Goal: Transaction & Acquisition: Purchase product/service

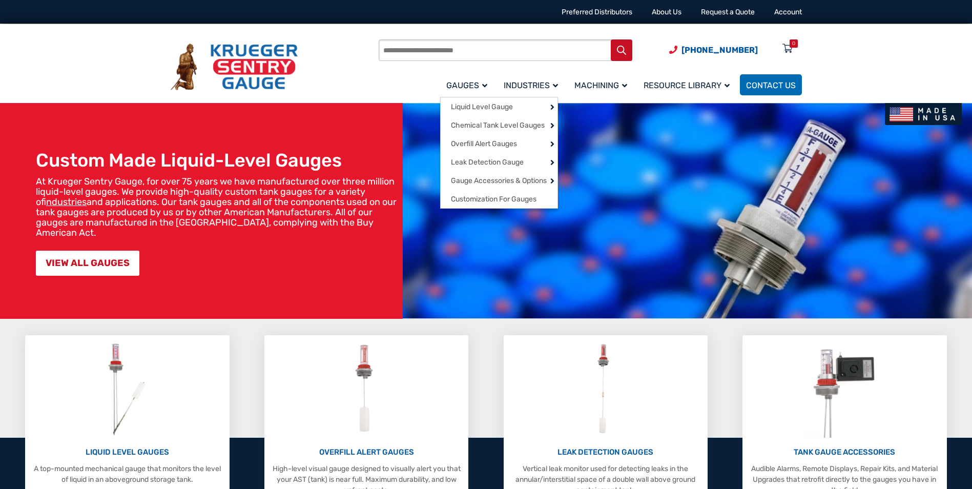
click at [468, 90] on link "Gauges" at bounding box center [468, 85] width 57 height 24
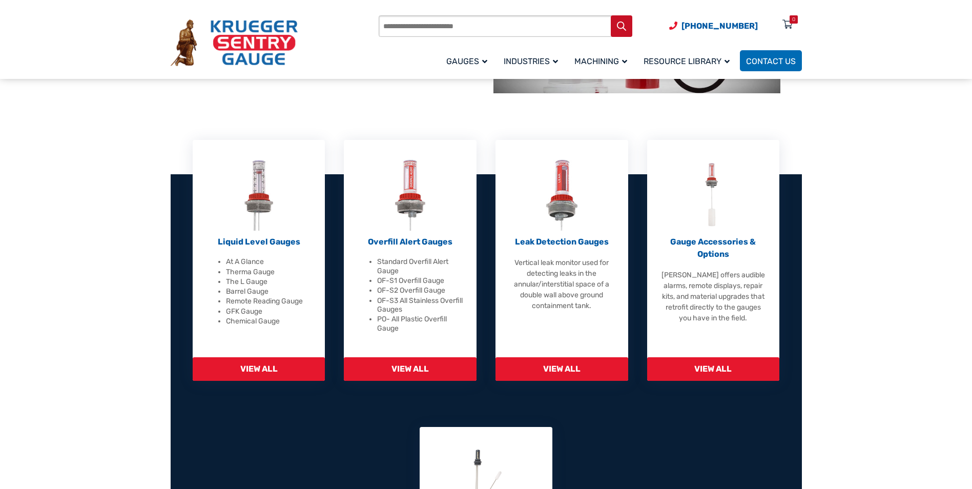
scroll to position [253, 0]
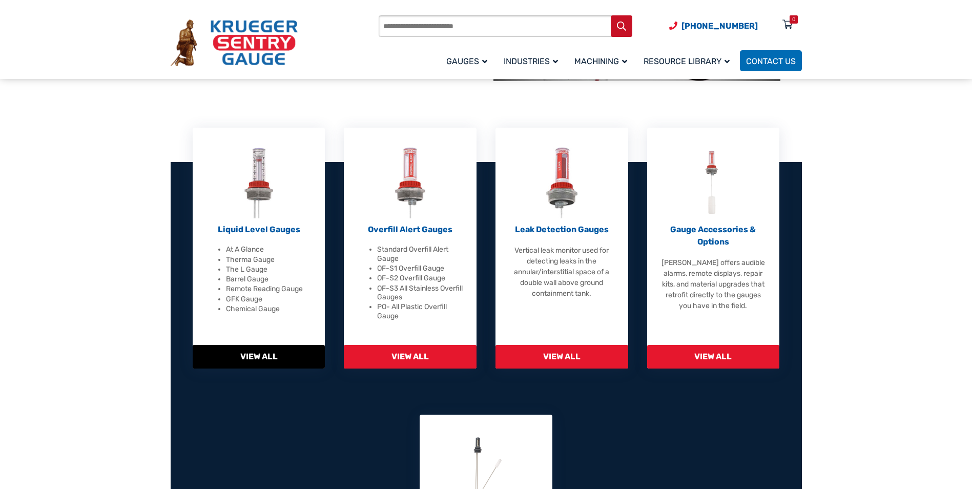
click at [253, 354] on span "View All" at bounding box center [259, 357] width 133 height 24
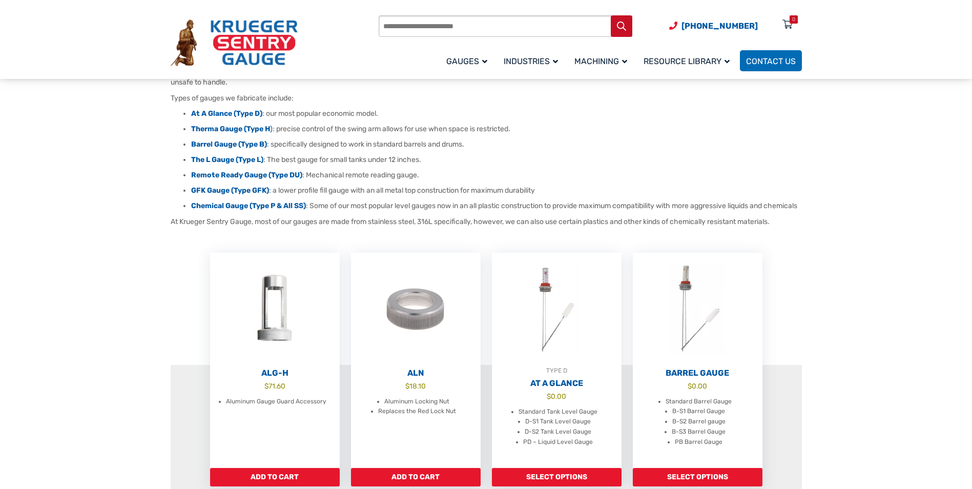
scroll to position [139, 0]
click at [203, 125] on strong "Therma Gauge (Type H" at bounding box center [230, 128] width 79 height 9
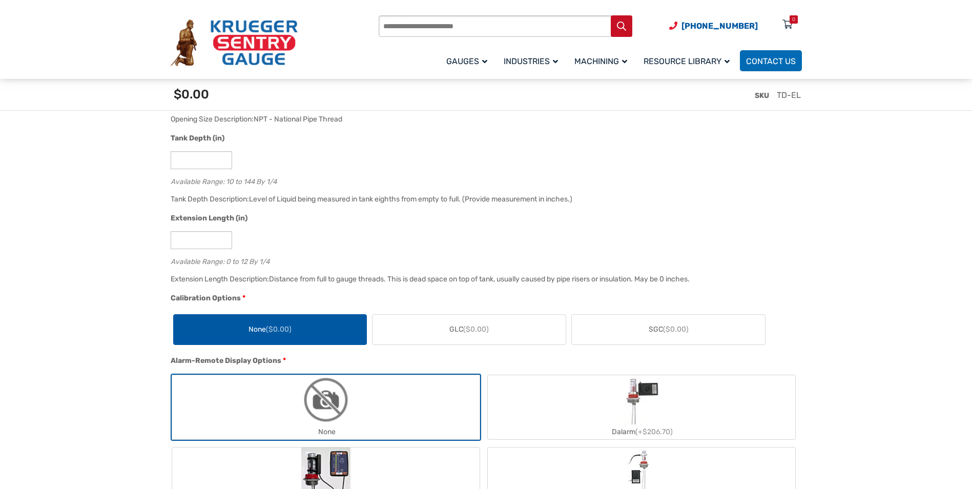
scroll to position [789, 0]
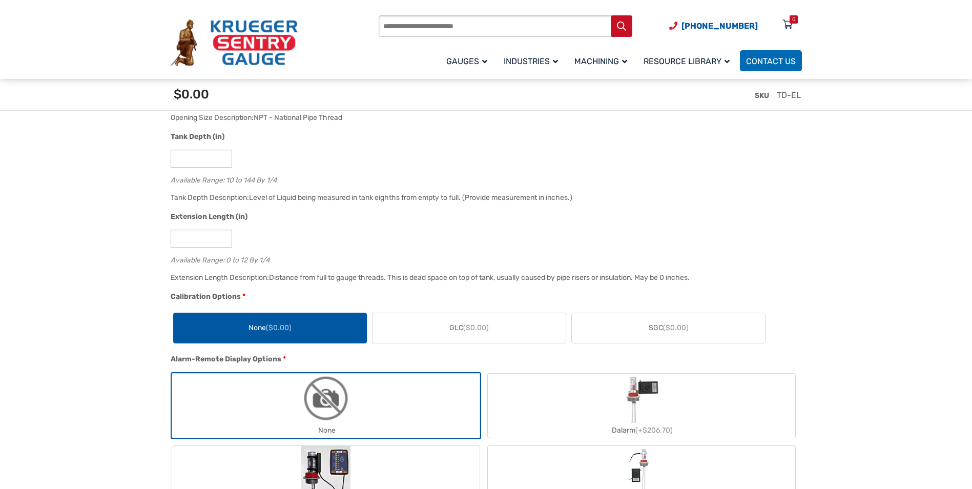
click at [435, 332] on label "GLC ($0.00)" at bounding box center [469, 328] width 193 height 30
